Goal: Navigation & Orientation: Go to known website

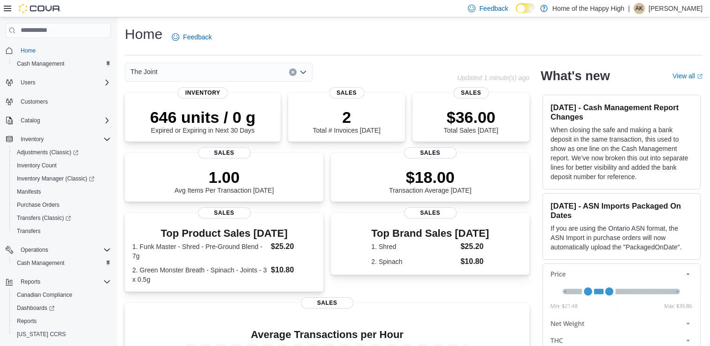
click at [662, 12] on p "[PERSON_NAME]" at bounding box center [676, 8] width 54 height 11
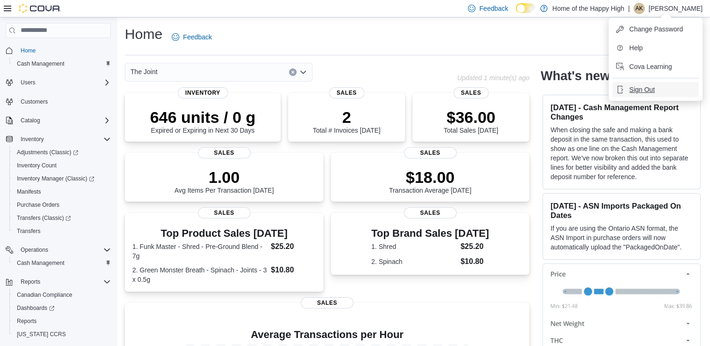
click at [640, 82] on button "Sign Out" at bounding box center [655, 89] width 86 height 15
